Goal: Information Seeking & Learning: Learn about a topic

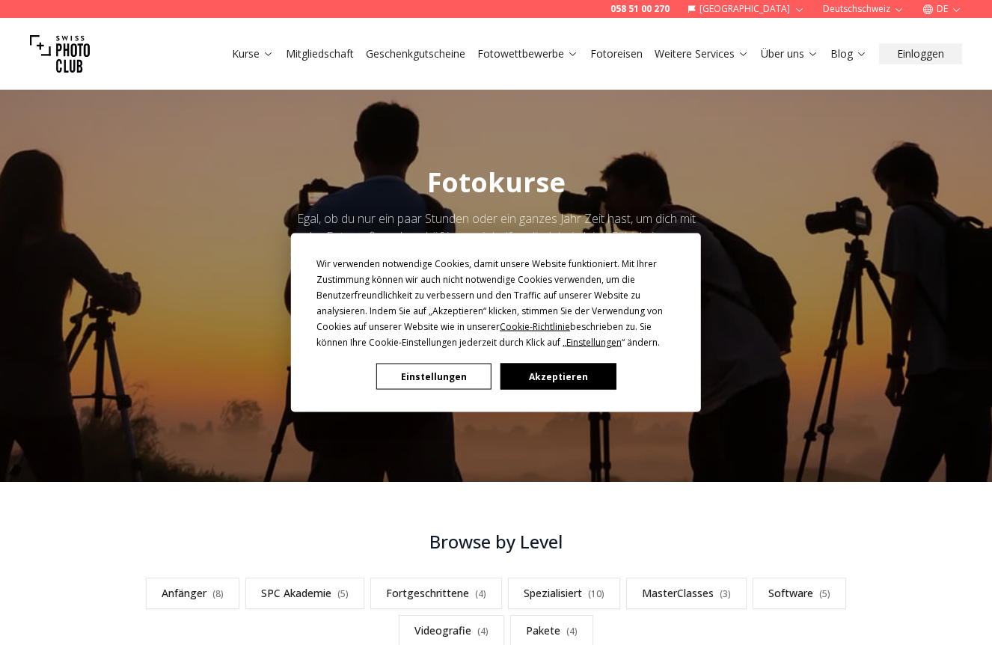
click at [556, 376] on button "Akzeptieren" at bounding box center [557, 377] width 115 height 26
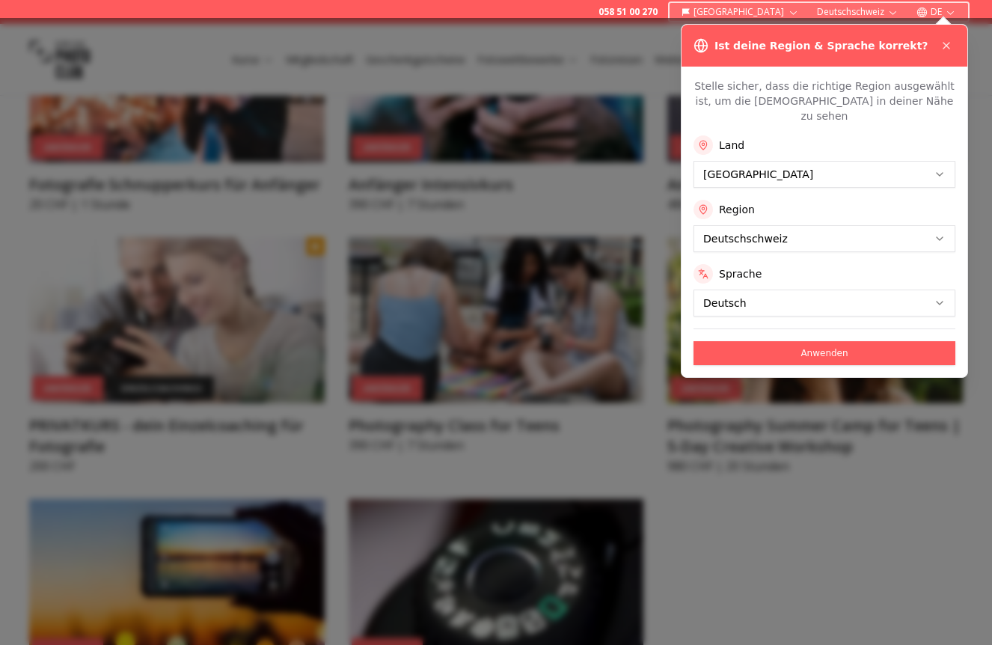
scroll to position [902, 0]
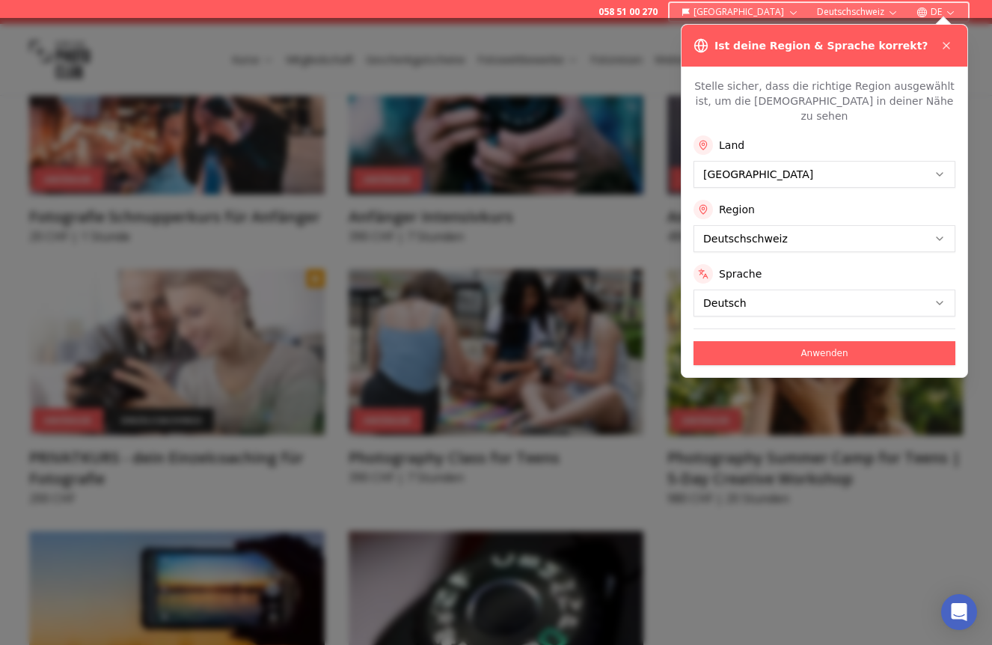
click at [859, 341] on button "Anwenden" at bounding box center [824, 353] width 262 height 24
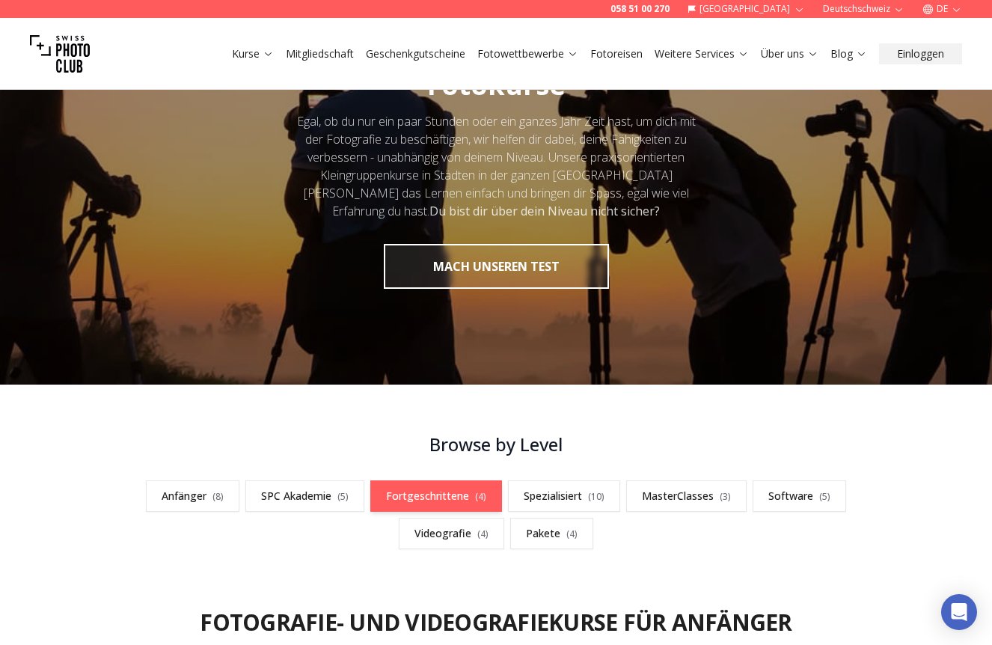
scroll to position [99, 0]
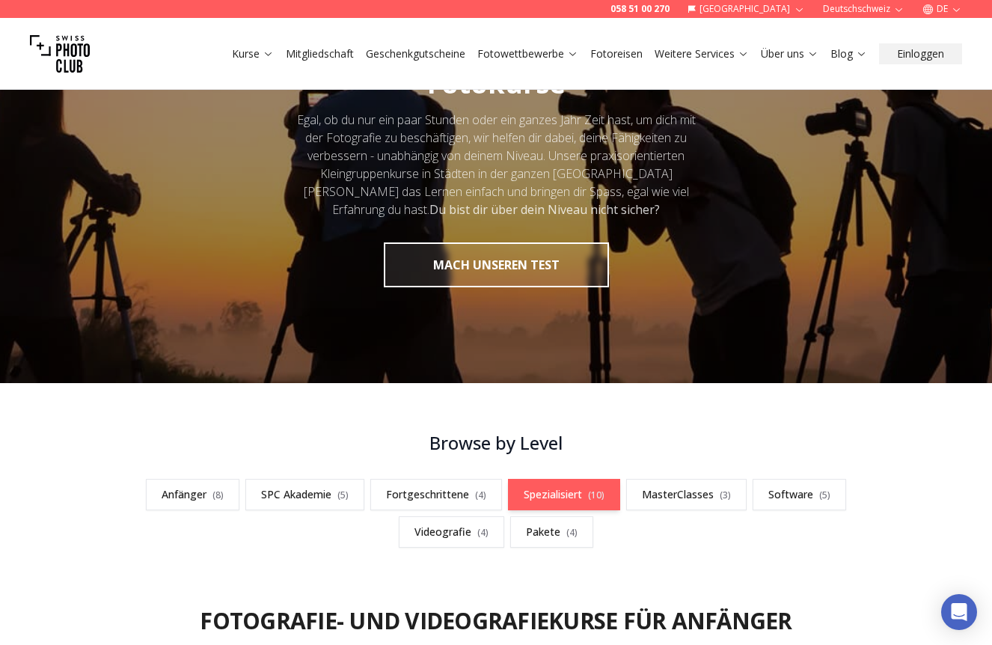
click at [567, 494] on link "Spezialisiert ( 10 )" at bounding box center [564, 494] width 112 height 31
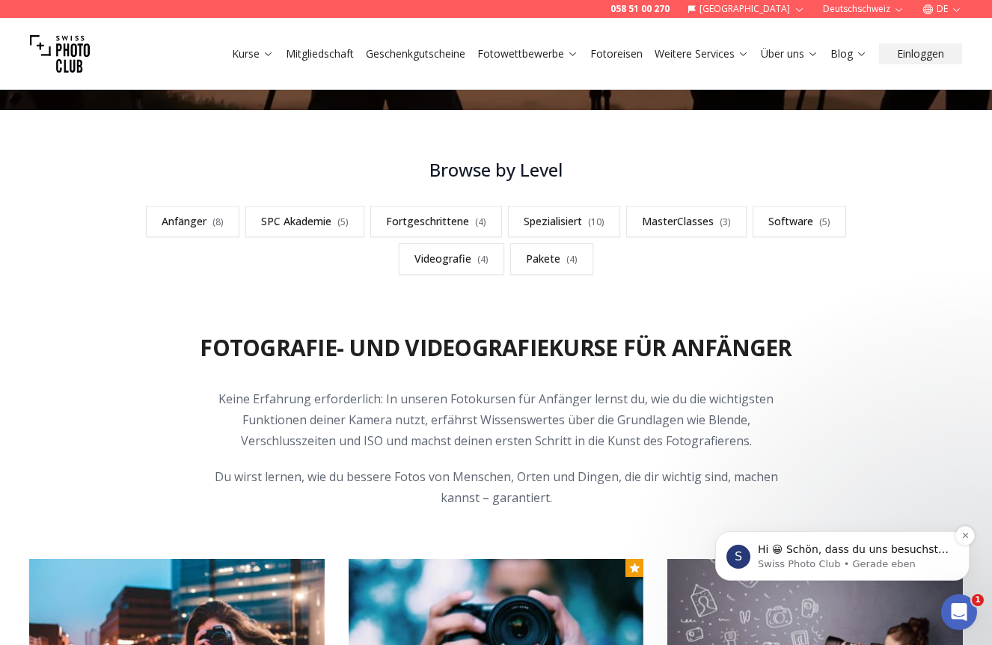
scroll to position [369, 0]
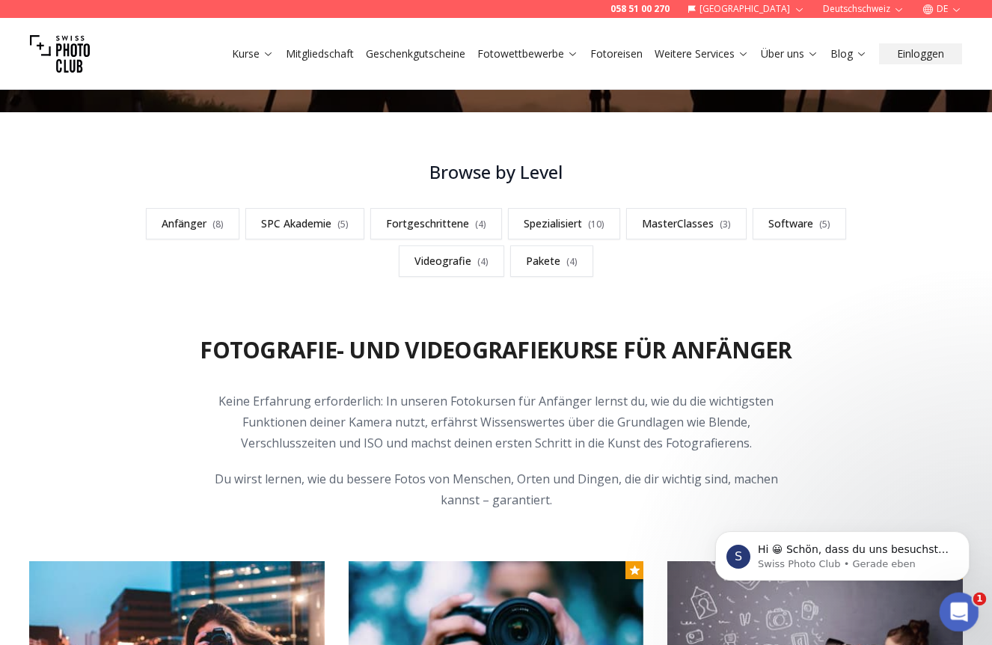
click at [951, 601] on div "Intercom-Nachrichtendienst öffnen" at bounding box center [956, 609] width 49 height 49
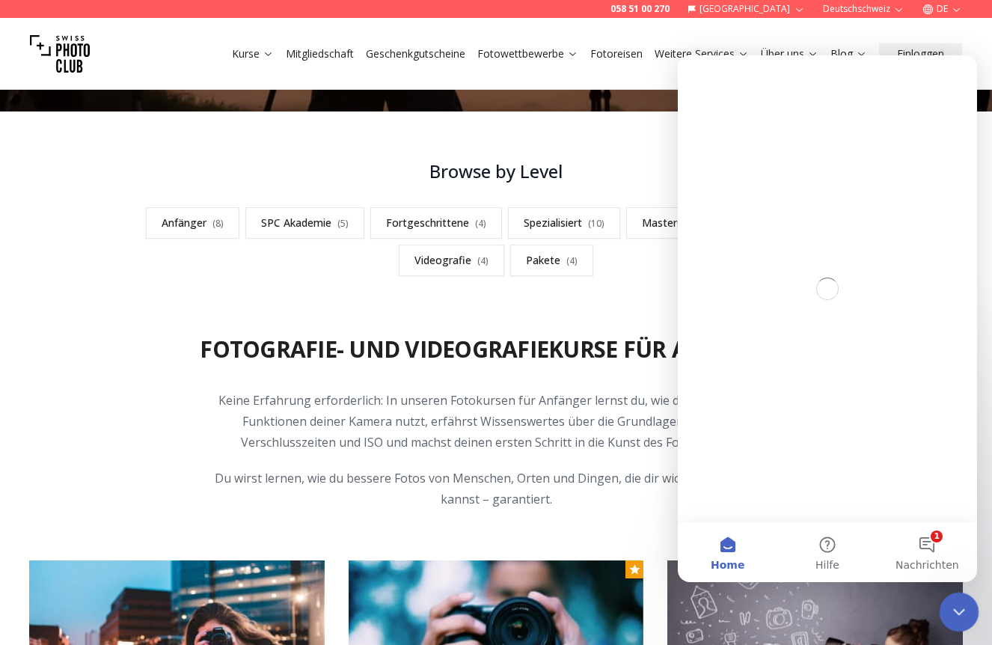
scroll to position [0, 0]
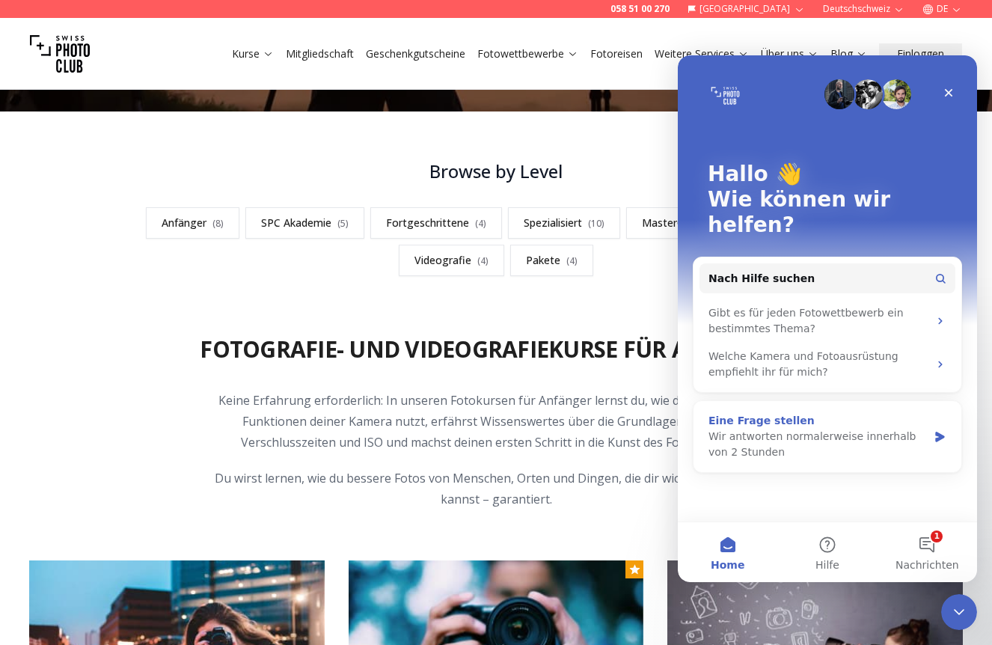
click at [779, 429] on div "Wir antworten normalerweise innerhalb von 2 Stunden" at bounding box center [817, 444] width 219 height 31
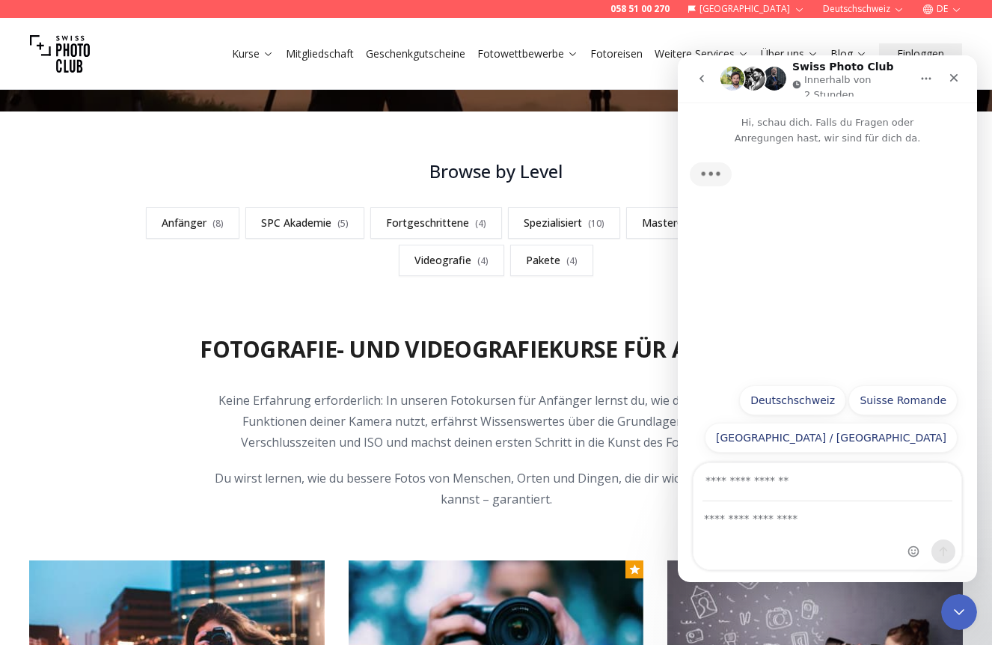
click at [807, 497] on input "Deine E-Mail-Adresse" at bounding box center [827, 482] width 250 height 38
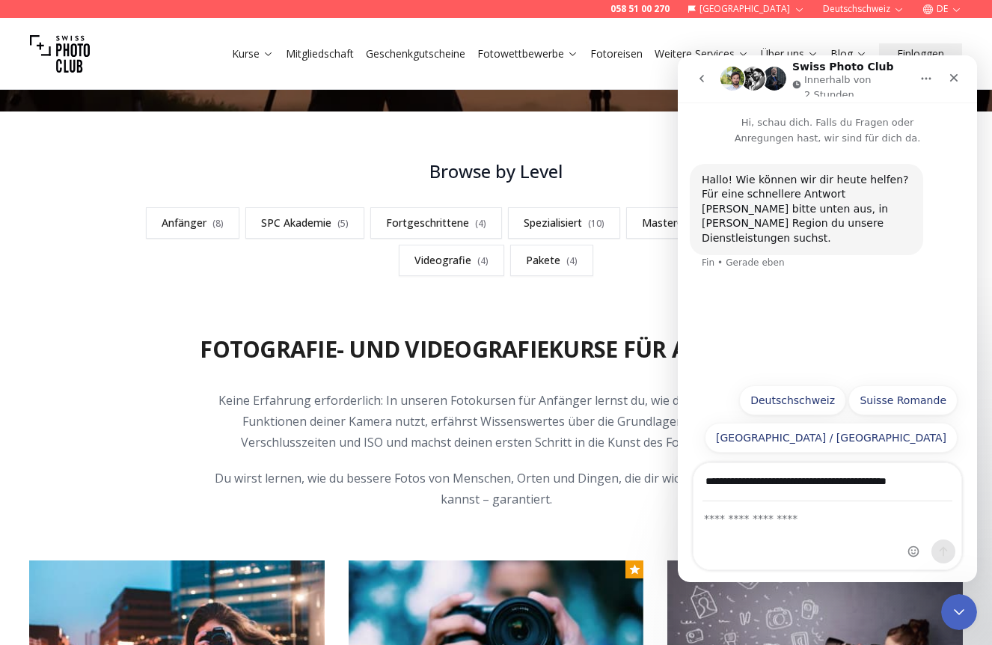
type input "**********"
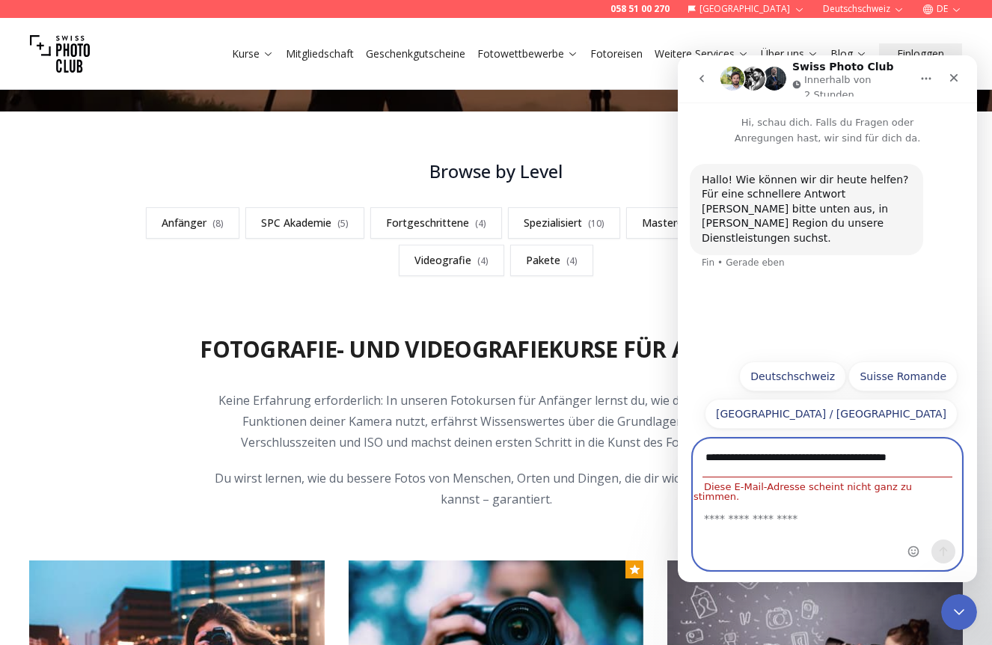
drag, startPoint x: 944, startPoint y: 481, endPoint x: 708, endPoint y: 475, distance: 236.4
click at [702, 476] on div "**********" at bounding box center [827, 504] width 269 height 132
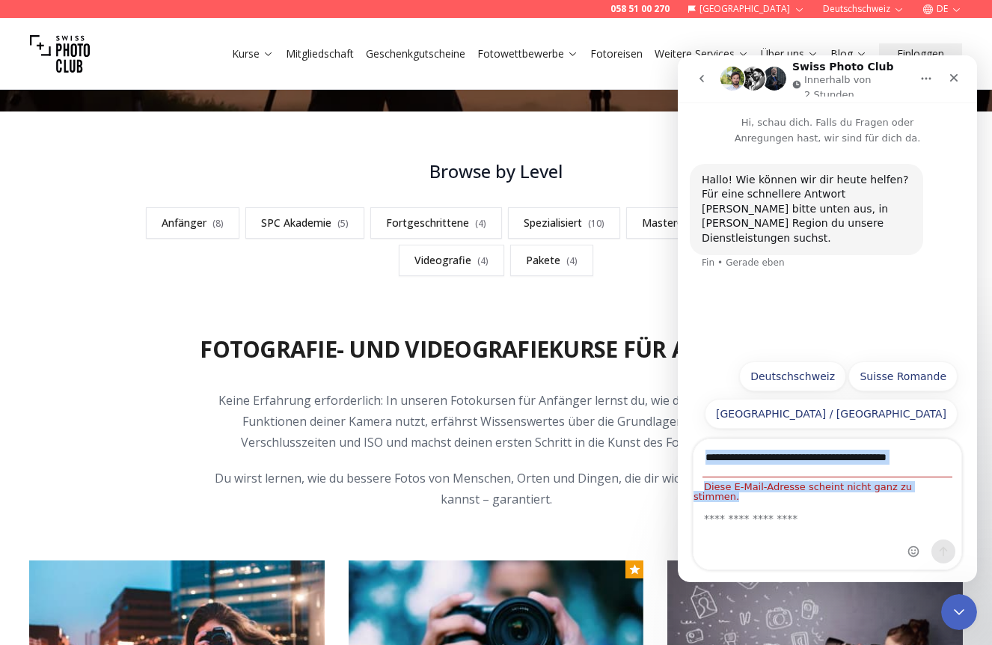
drag, startPoint x: 940, startPoint y: 467, endPoint x: 756, endPoint y: 461, distance: 184.1
click at [758, 461] on div "**********" at bounding box center [827, 504] width 269 height 132
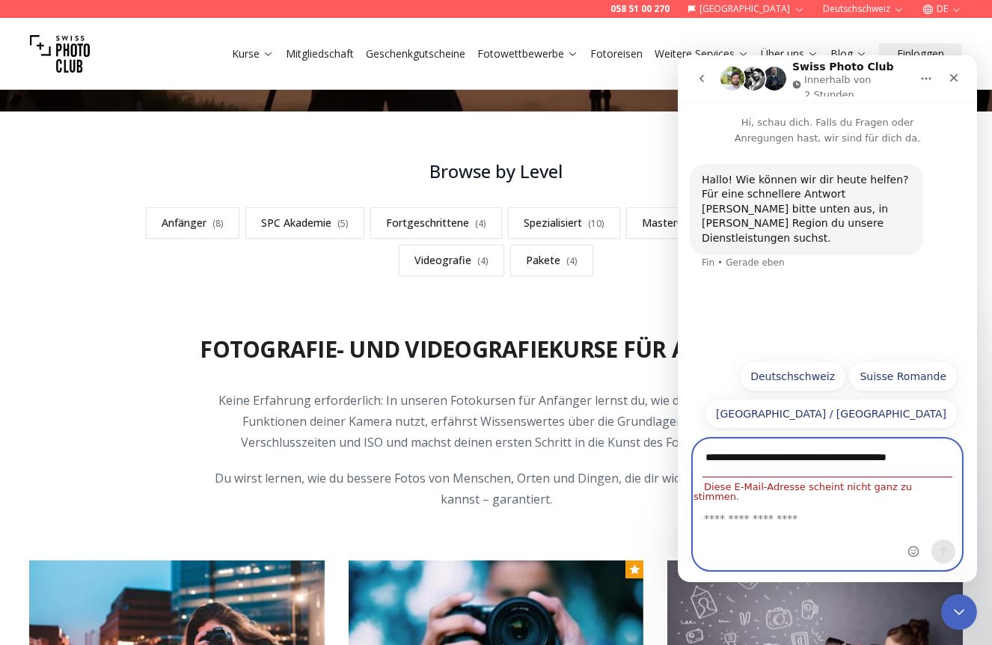
click at [717, 470] on input "**********" at bounding box center [827, 458] width 250 height 38
drag, startPoint x: 705, startPoint y: 466, endPoint x: 958, endPoint y: 470, distance: 252.8
click at [958, 470] on div "**********" at bounding box center [827, 504] width 269 height 132
click at [753, 472] on input "Deine E-Mail-Adresse" at bounding box center [827, 458] width 250 height 38
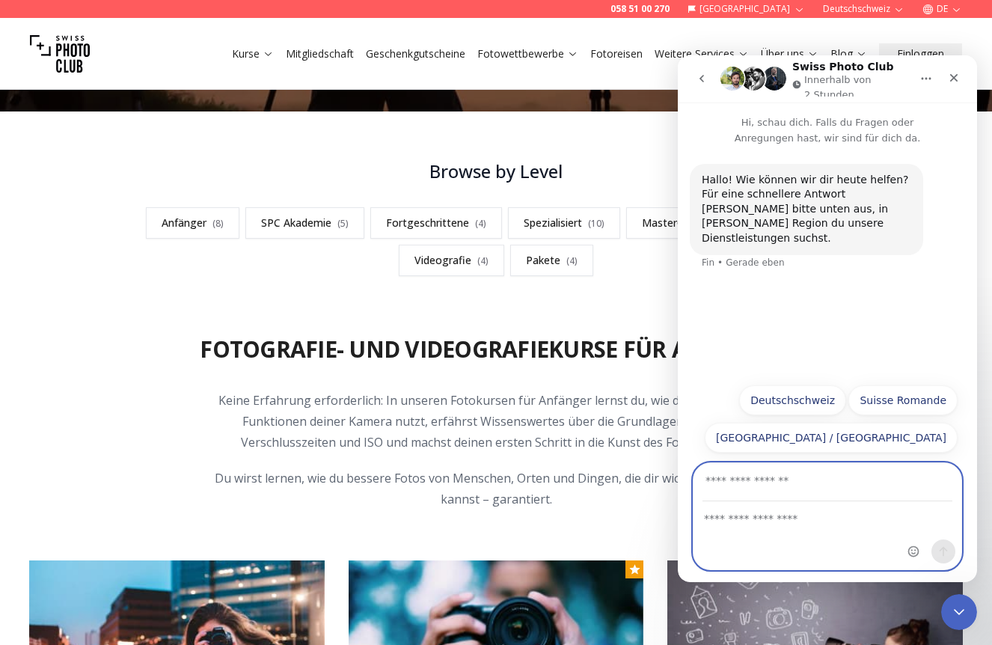
click at [746, 522] on textarea "Nachricht senden..." at bounding box center [827, 514] width 268 height 25
paste textarea "**********"
type textarea "**********"
click at [745, 486] on input "Deine E-Mail-Adresse" at bounding box center [827, 482] width 250 height 38
type input "**********"
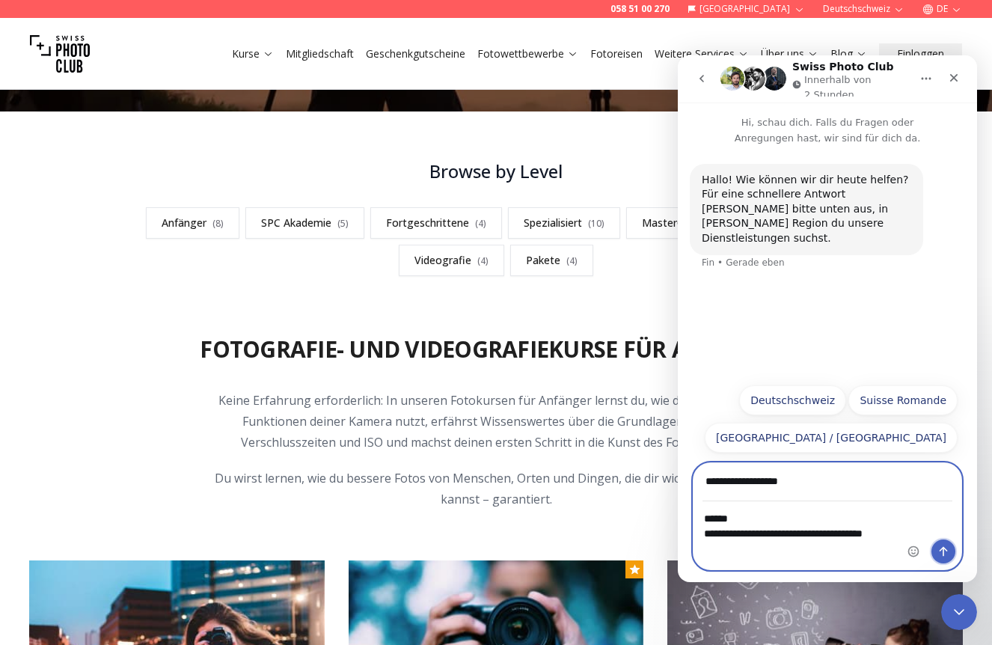
click at [939, 548] on icon "Sende eine Nachricht…" at bounding box center [943, 551] width 12 height 12
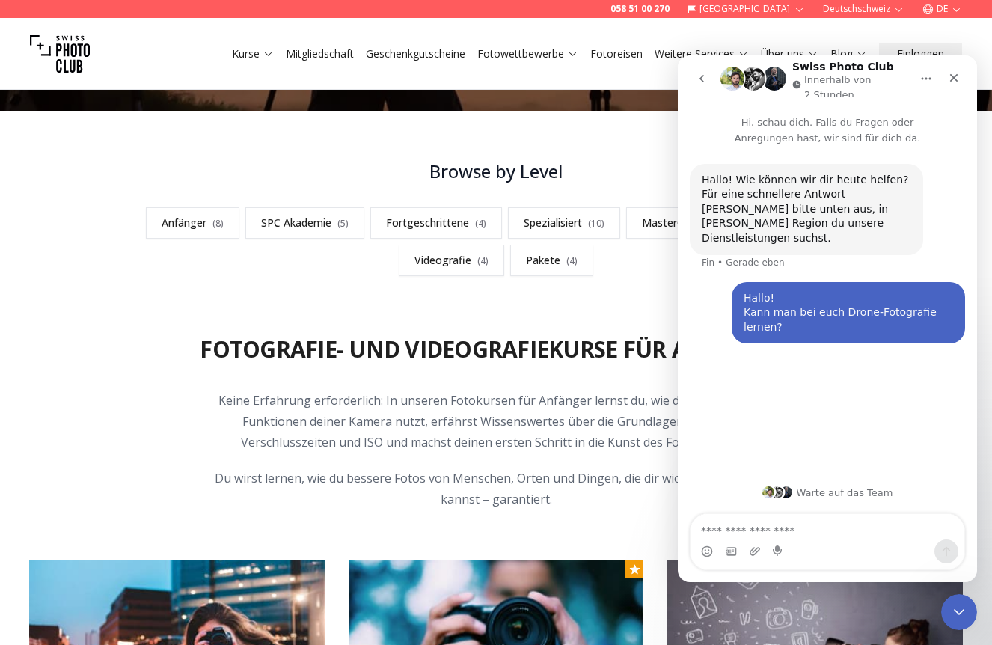
click at [181, 46] on div "Kurse Mitgliedschaft Geschenkgutscheine Fotowettbewerbe Fotoreisen Weitere Serv…" at bounding box center [496, 54] width 992 height 72
click at [652, 34] on div "Kurse Mitgliedschaft Geschenkgutscheine Fotowettbewerbe Fotoreisen Weitere Serv…" at bounding box center [496, 54] width 992 height 72
click at [948, 75] on icon "Schließen" at bounding box center [954, 78] width 12 height 12
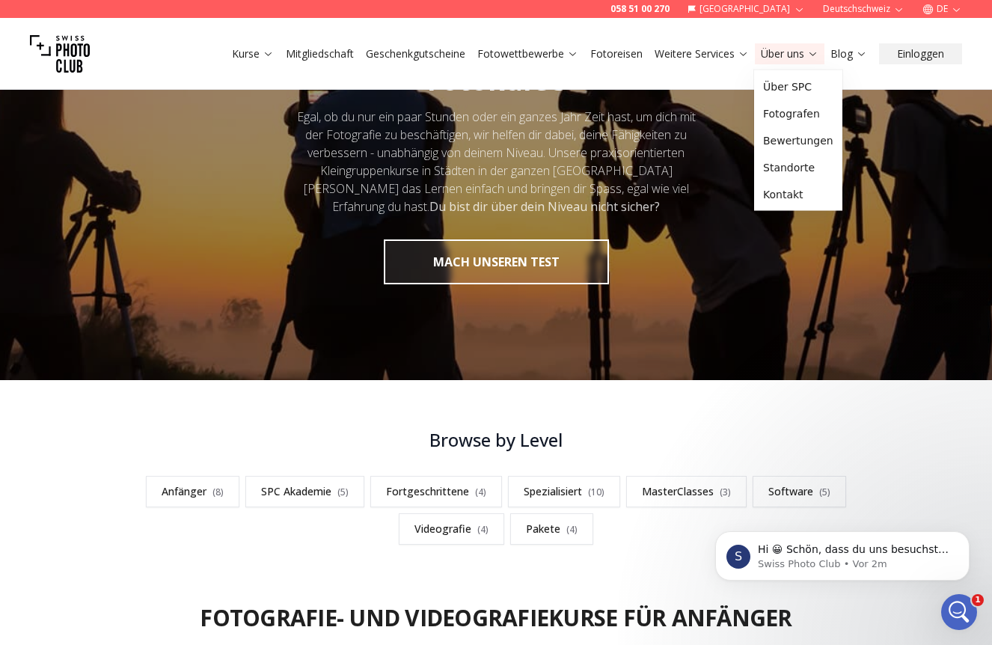
click at [812, 55] on icon at bounding box center [812, 54] width 7 height 4
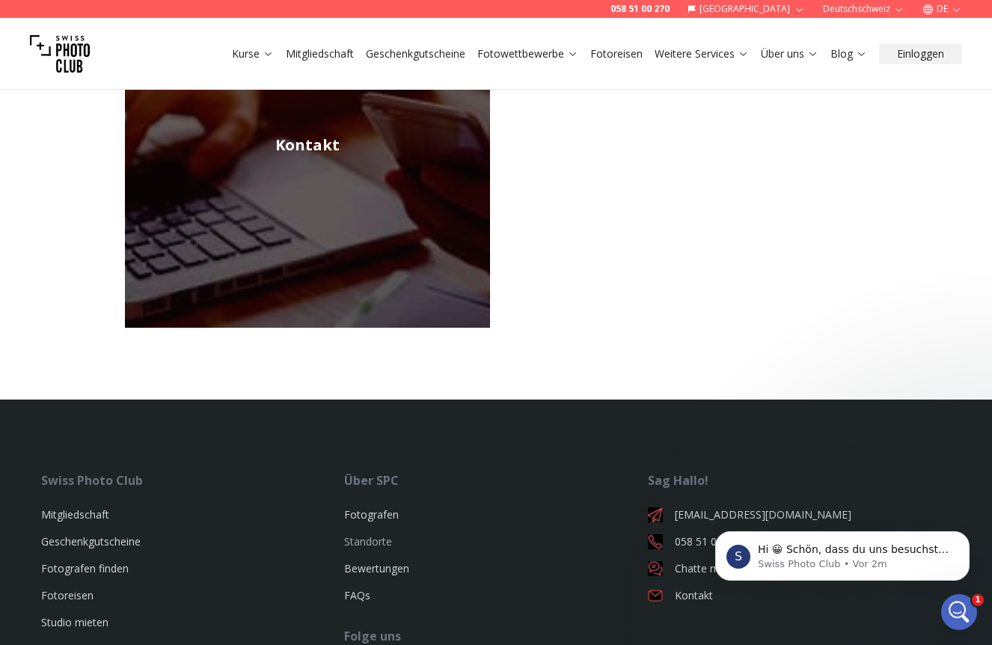
scroll to position [1108, 1]
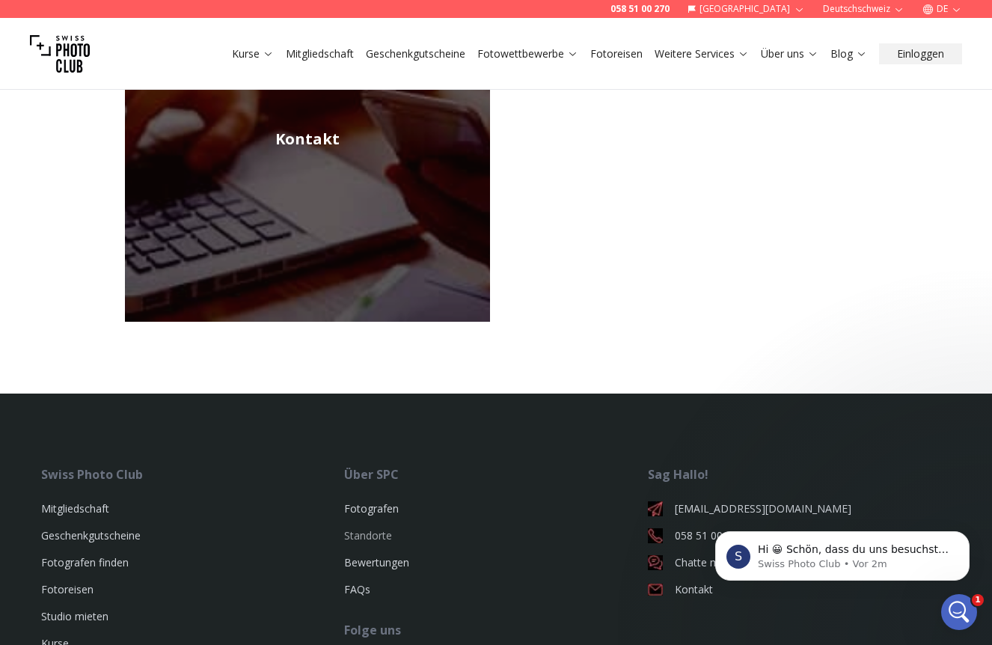
click at [390, 527] on ul "Fotografen Standorte Bewertungen FAQs" at bounding box center [495, 549] width 303 height 120
click at [379, 528] on link "Standorte" at bounding box center [368, 535] width 48 height 14
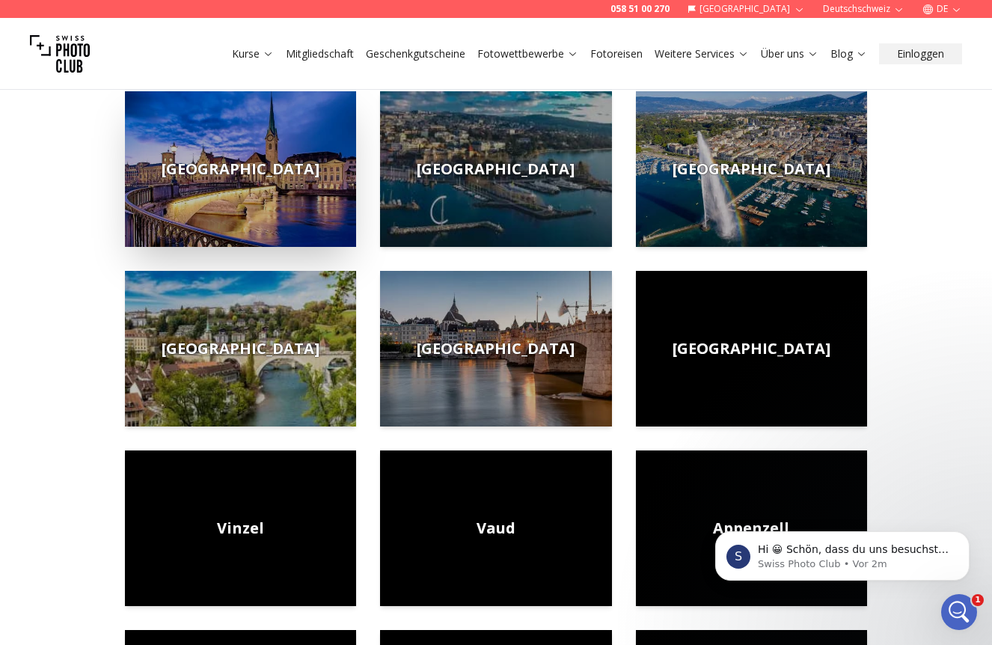
scroll to position [221, 0]
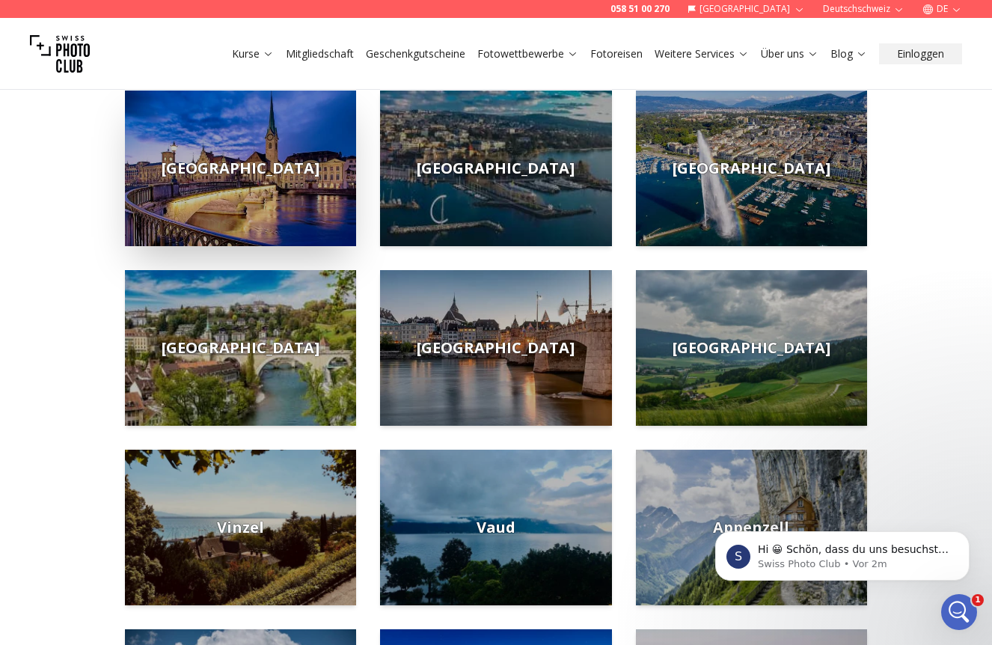
click at [266, 222] on img at bounding box center [240, 169] width 231 height 156
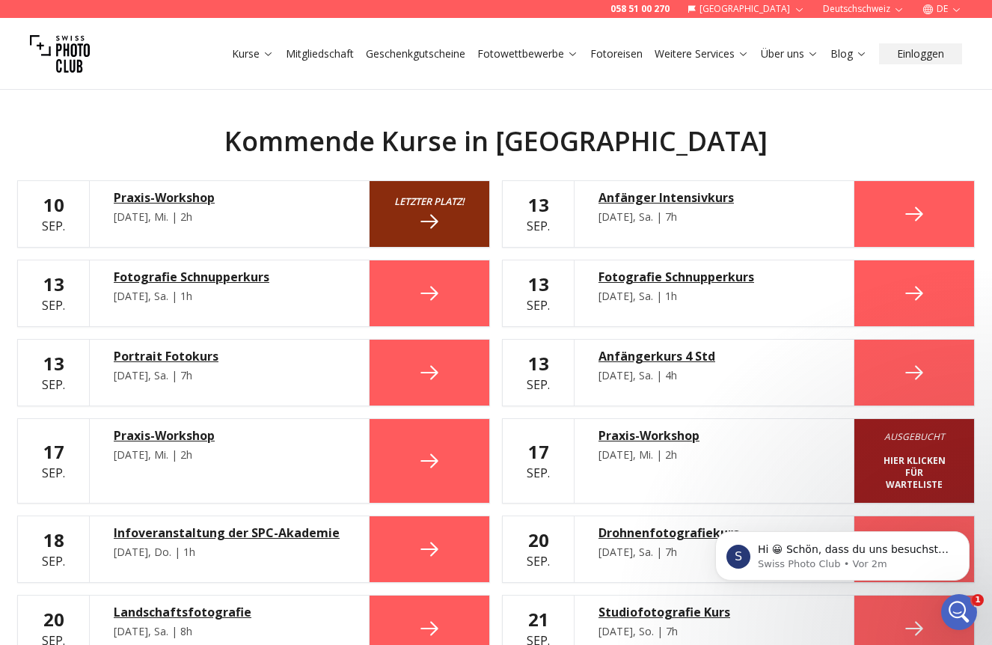
scroll to position [832, 0]
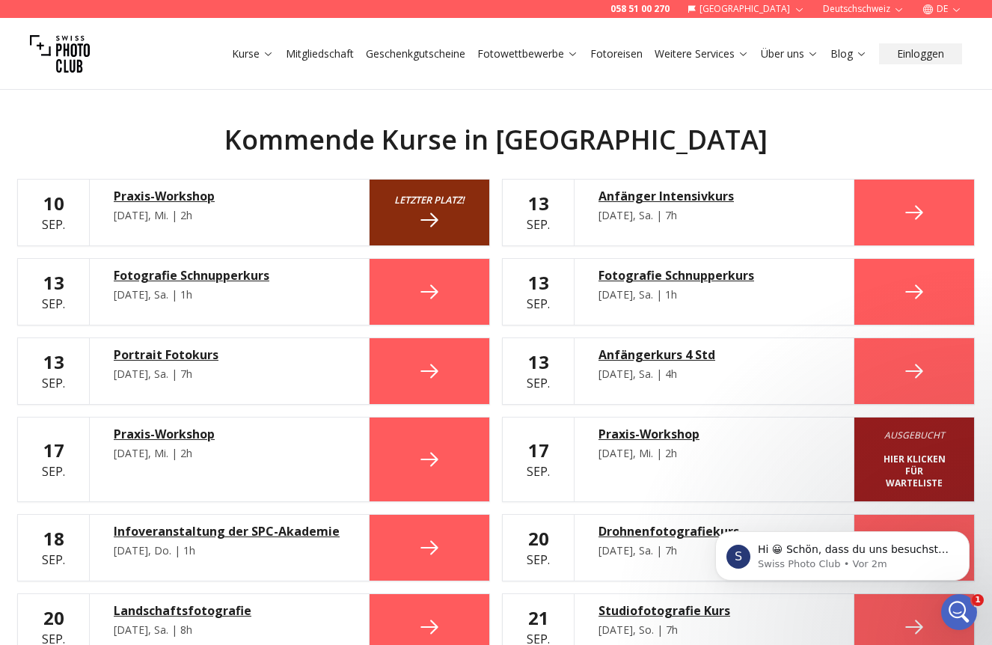
click at [650, 534] on div "Drohnenfotografiekurs" at bounding box center [713, 531] width 231 height 18
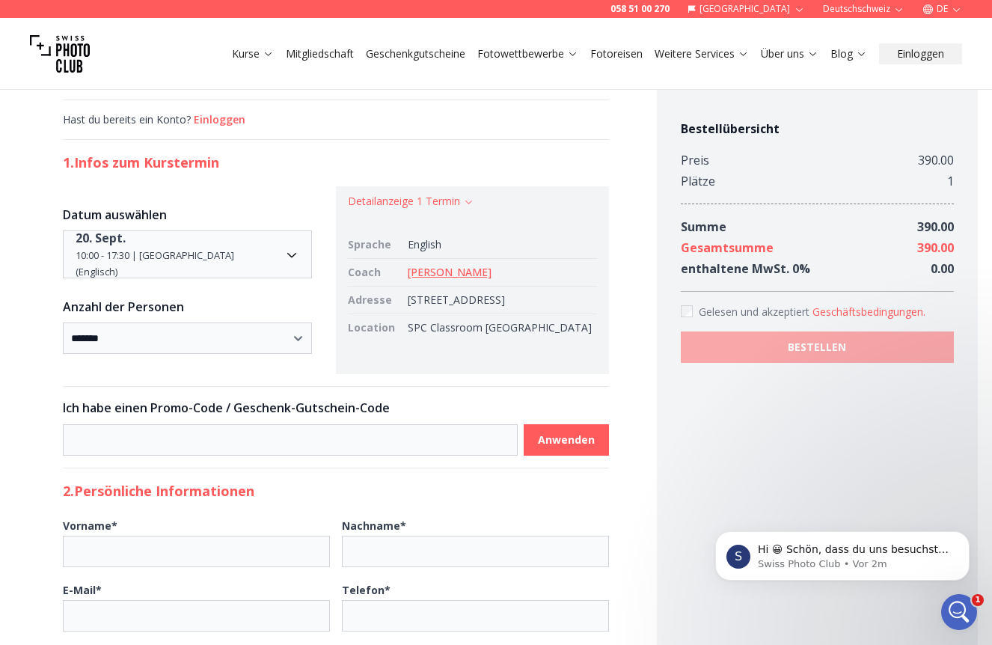
scroll to position [88, 0]
click at [447, 269] on link "[PERSON_NAME]" at bounding box center [450, 270] width 84 height 14
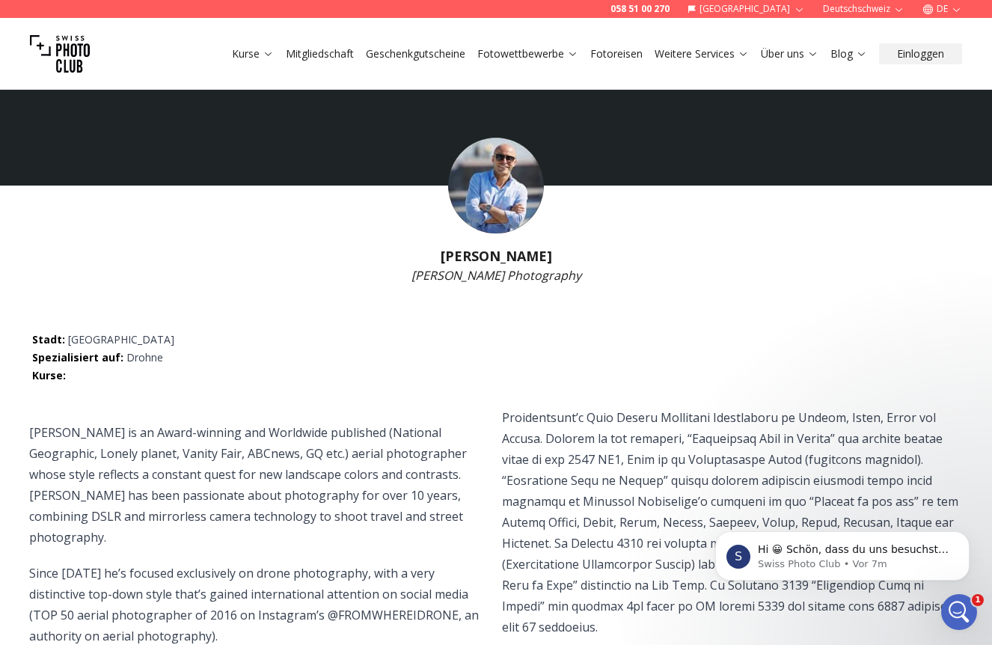
click at [631, 53] on link "Fotoreisen" at bounding box center [616, 53] width 52 height 15
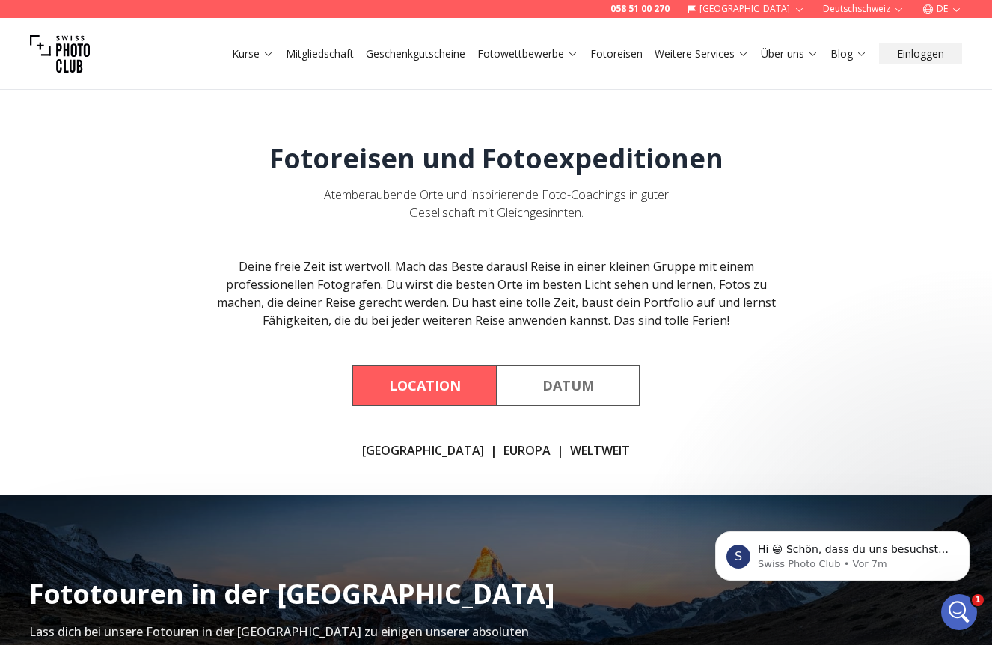
click at [322, 53] on link "Mitgliedschaft" at bounding box center [320, 53] width 68 height 15
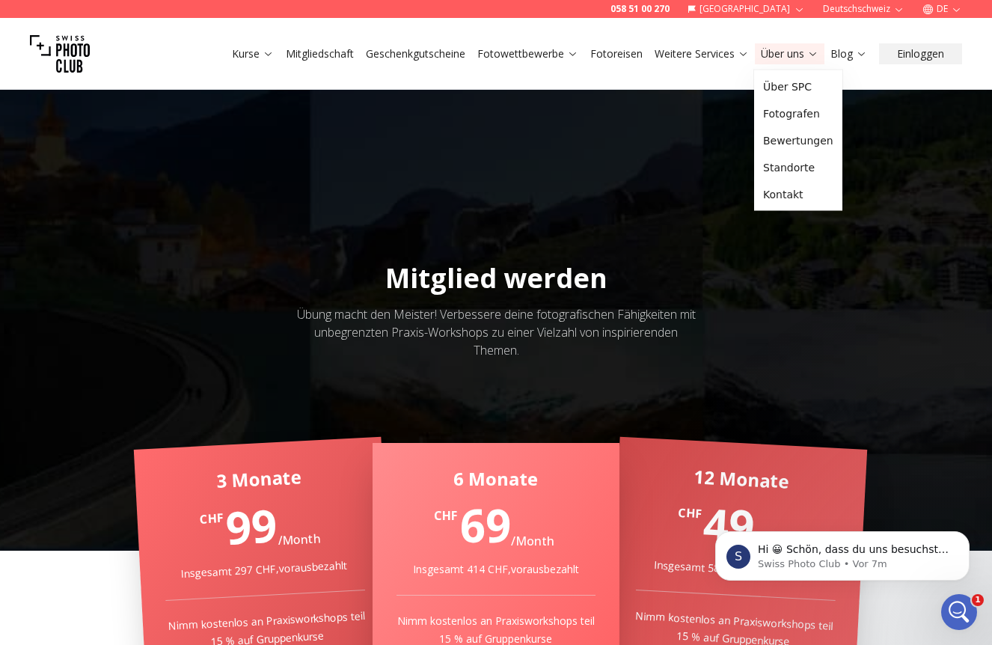
click at [783, 56] on link "Über uns" at bounding box center [790, 53] width 58 height 15
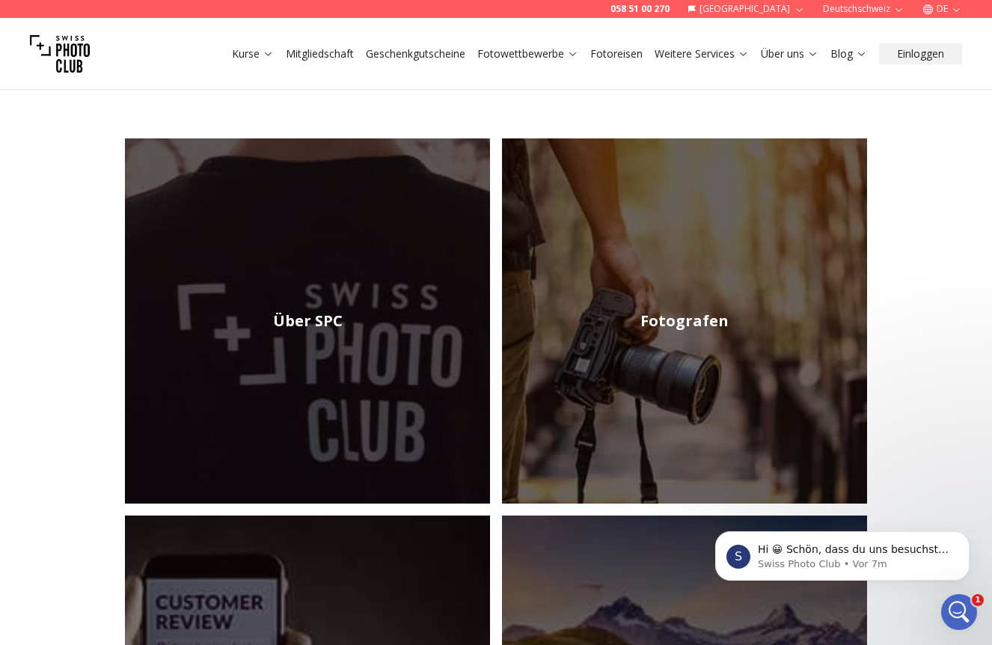
scroll to position [190, 0]
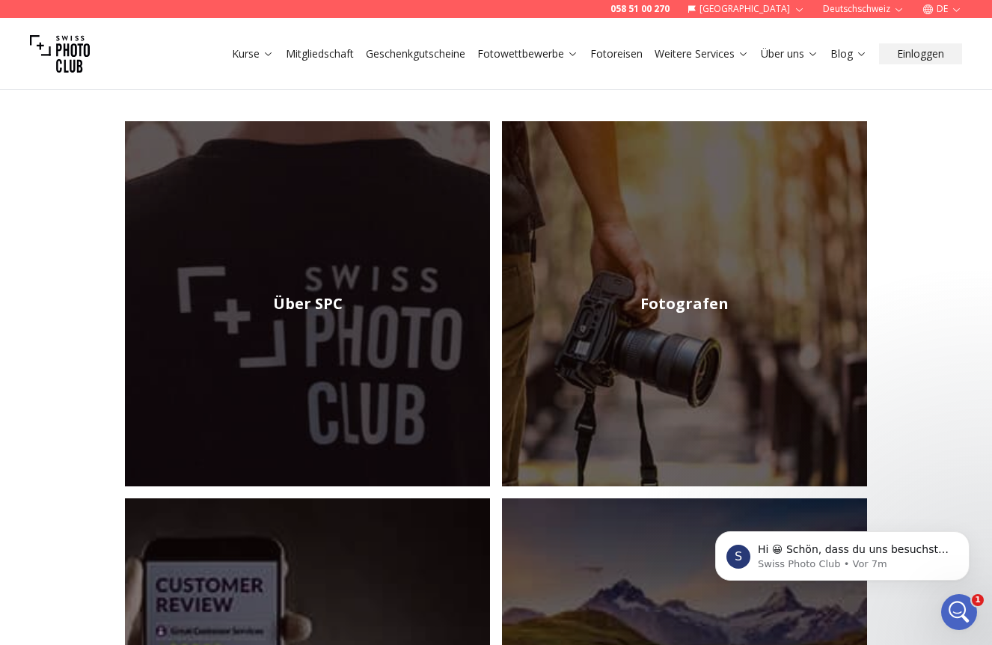
click at [681, 219] on img at bounding box center [684, 303] width 365 height 365
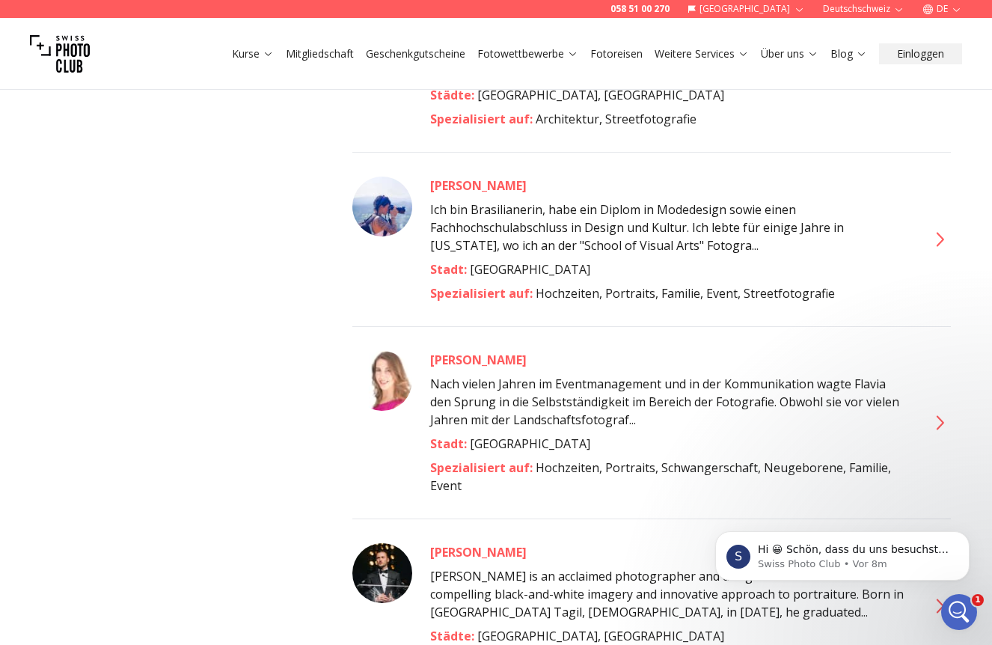
scroll to position [2070, 0]
click at [941, 227] on icon at bounding box center [939, 239] width 24 height 24
